Goal: Find contact information: Find contact information

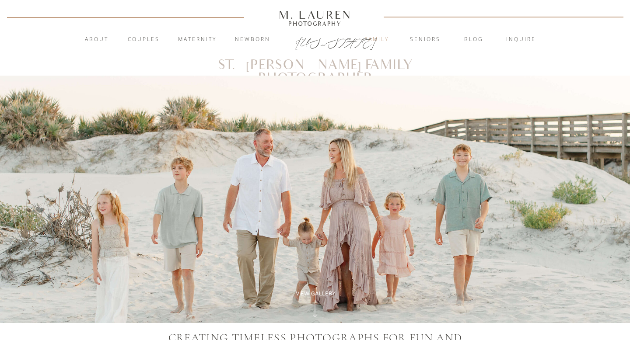
click at [374, 40] on nav "Family" at bounding box center [376, 39] width 47 height 9
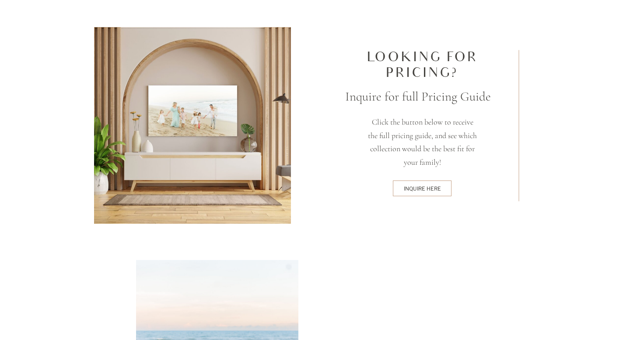
scroll to position [2316, 0]
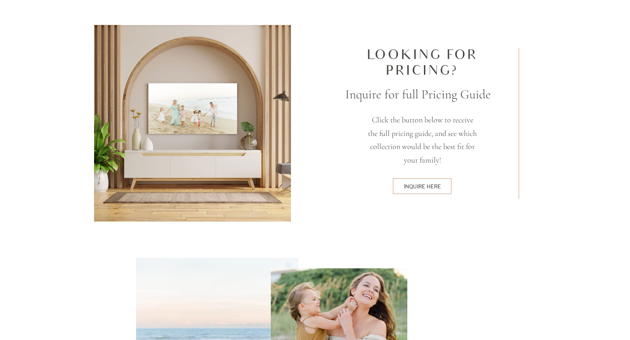
click at [422, 187] on div "inquire here" at bounding box center [422, 186] width 56 height 7
